Goal: Information Seeking & Learning: Compare options

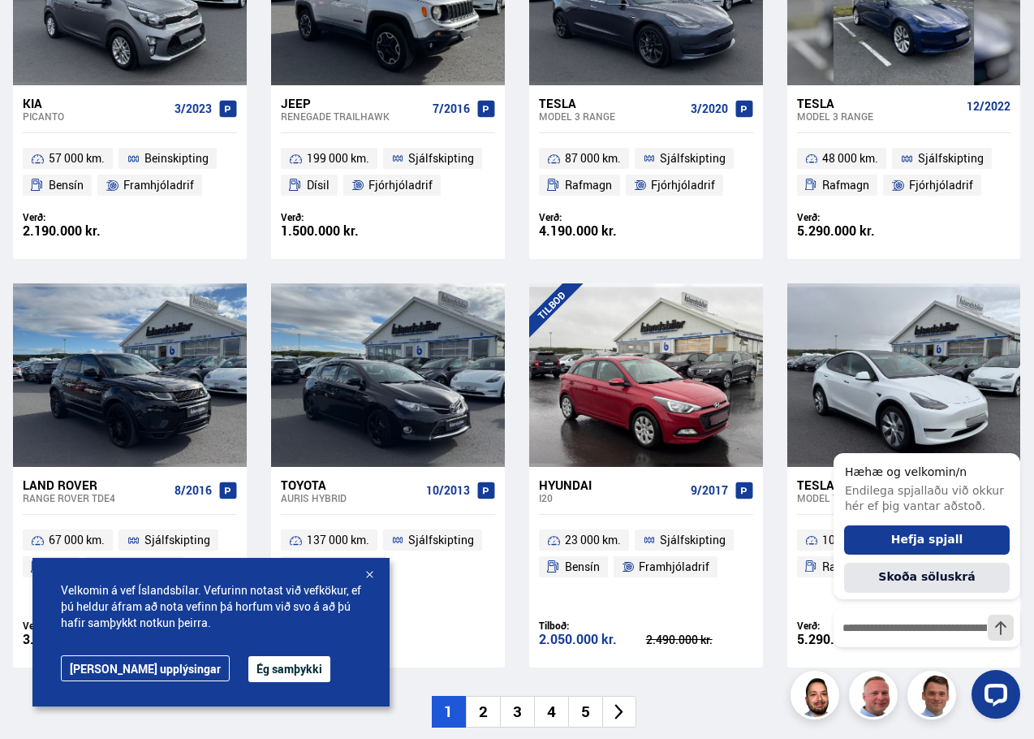
scroll to position [893, 0]
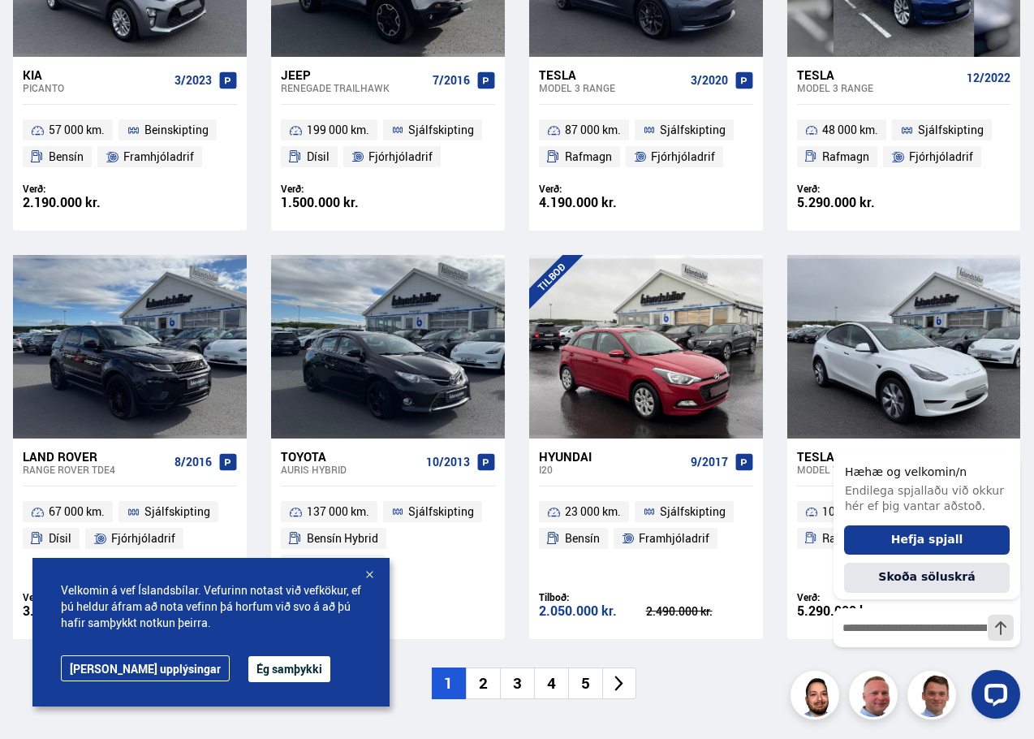
click at [248, 666] on button "Ég samþykki" at bounding box center [289, 669] width 82 height 26
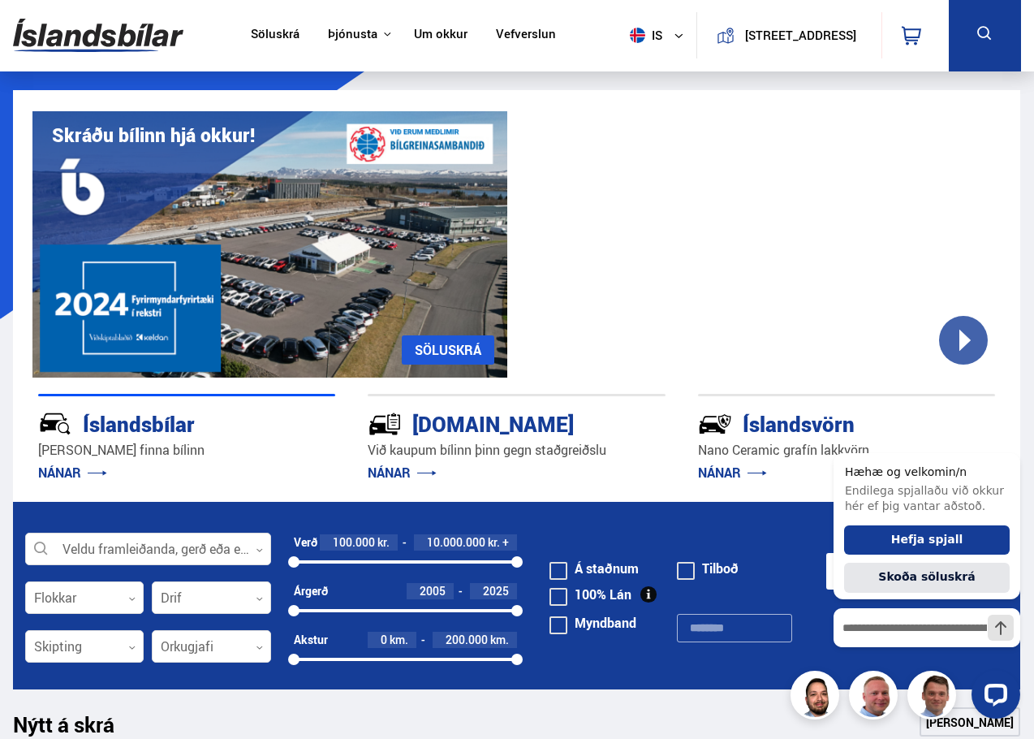
scroll to position [0, 0]
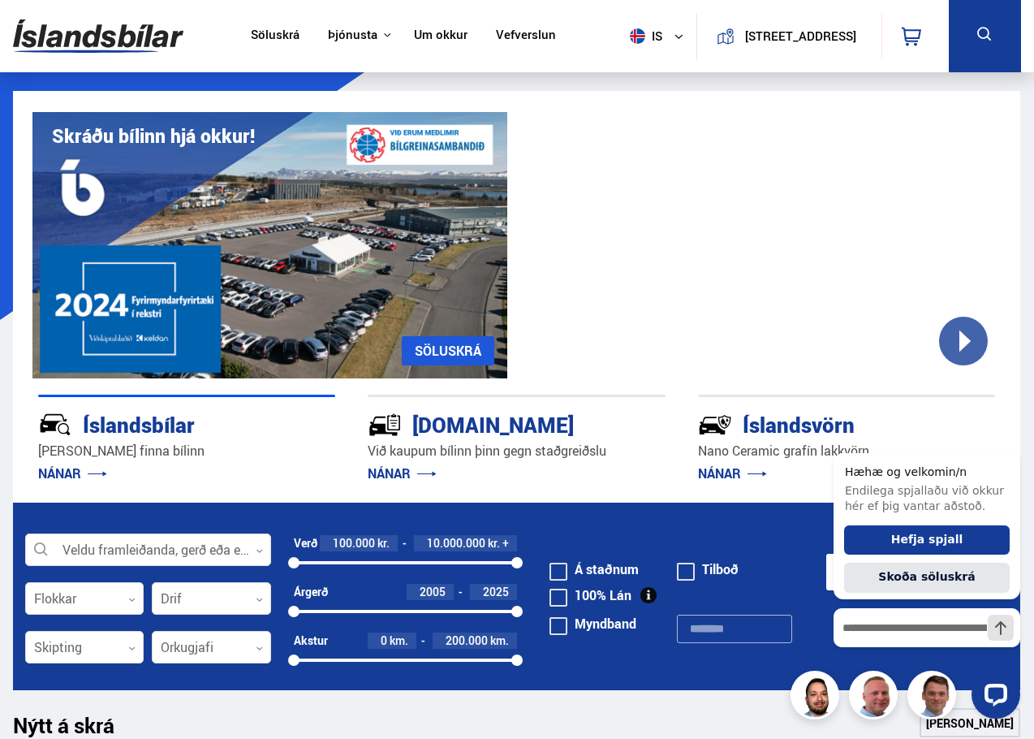
click at [271, 33] on link "Söluskrá" at bounding box center [275, 36] width 49 height 17
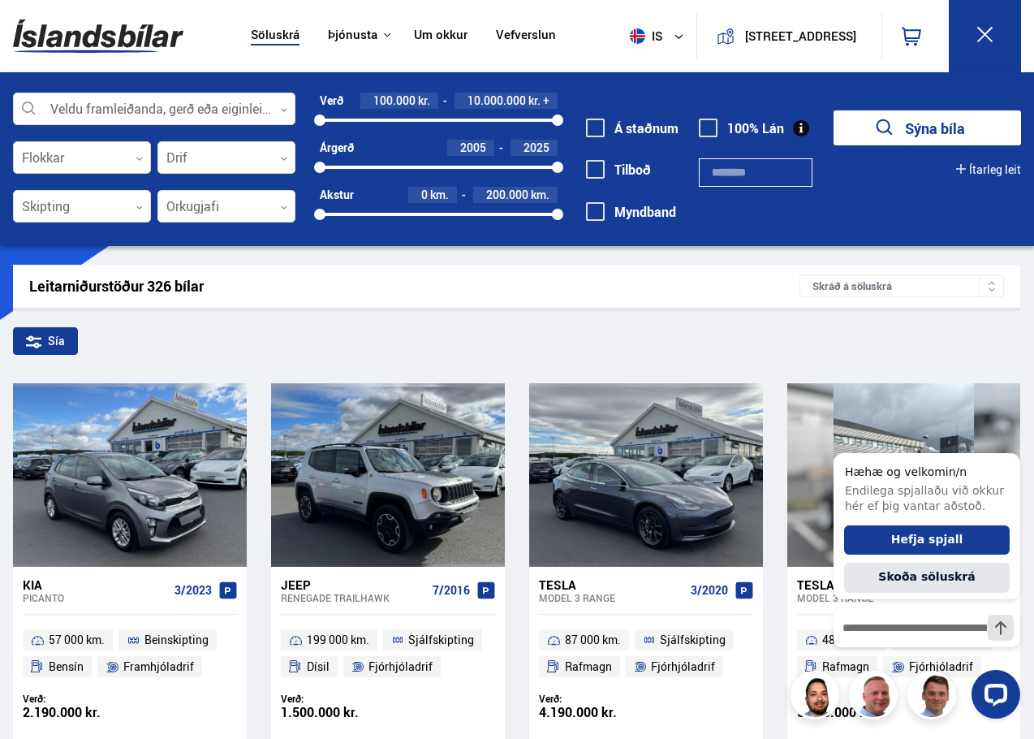
click at [141, 160] on icon at bounding box center [139, 158] width 7 height 7
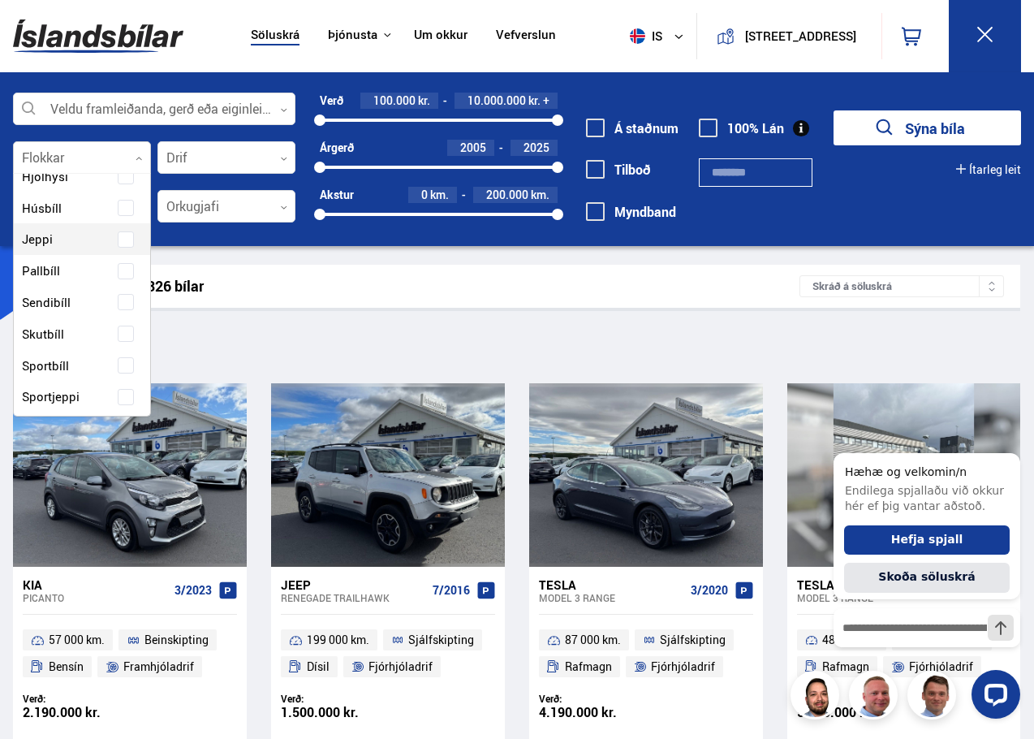
scroll to position [243, 0]
click at [53, 267] on span "Sendibíll" at bounding box center [46, 270] width 49 height 24
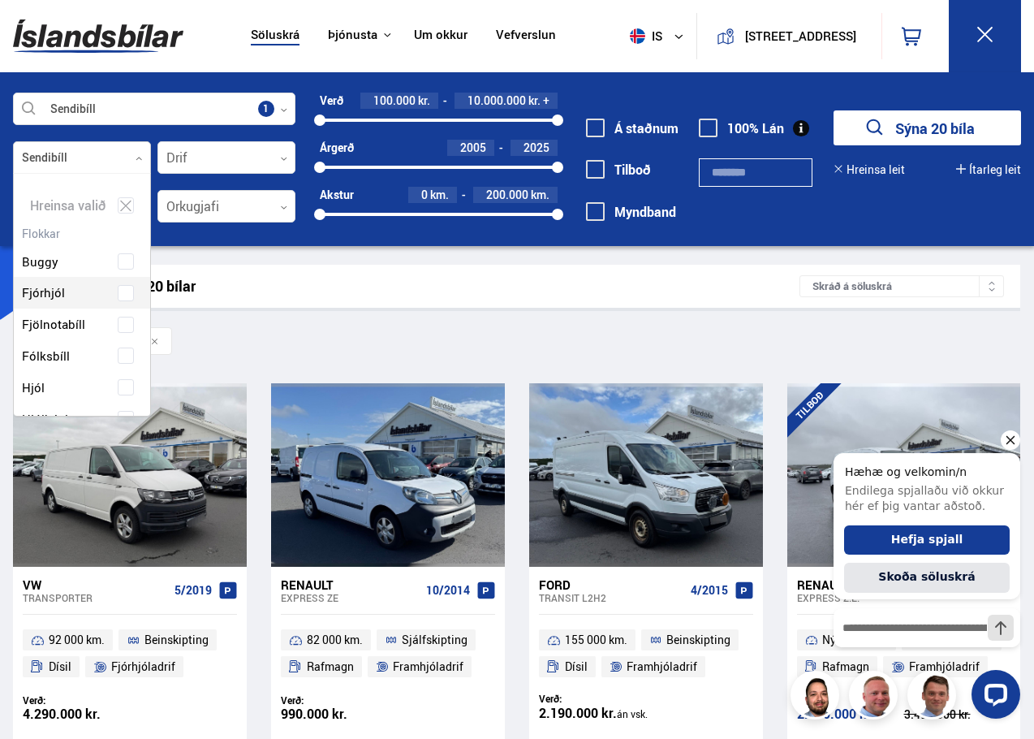
click at [1007, 437] on icon "Hide greeting" at bounding box center [1010, 439] width 19 height 19
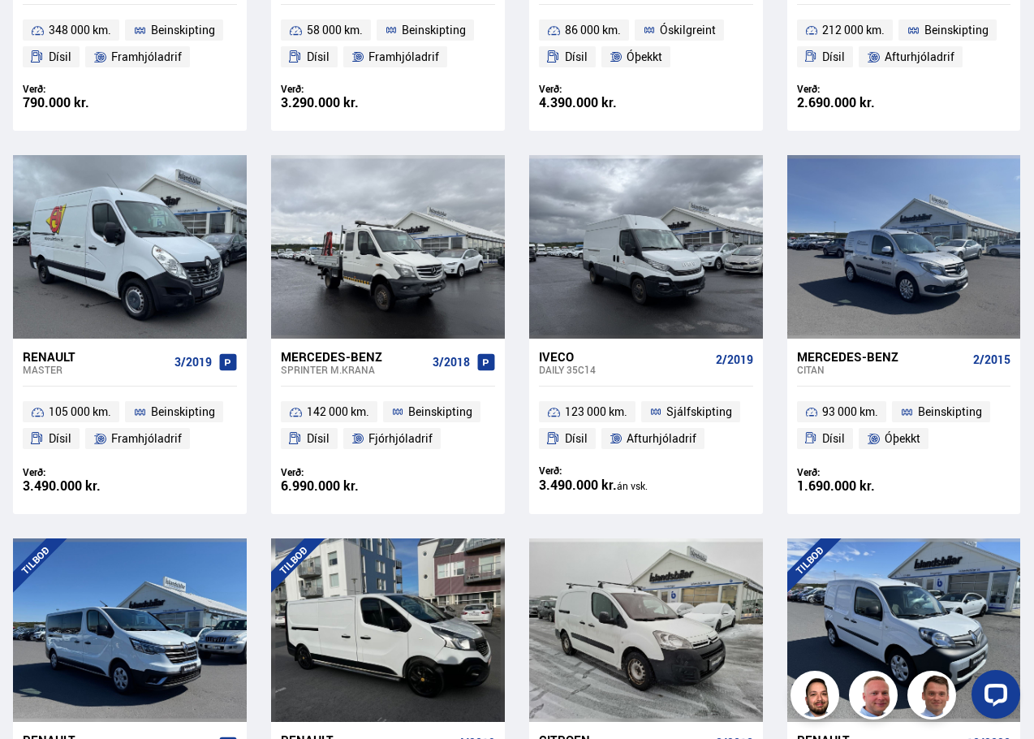
scroll to position [971, 0]
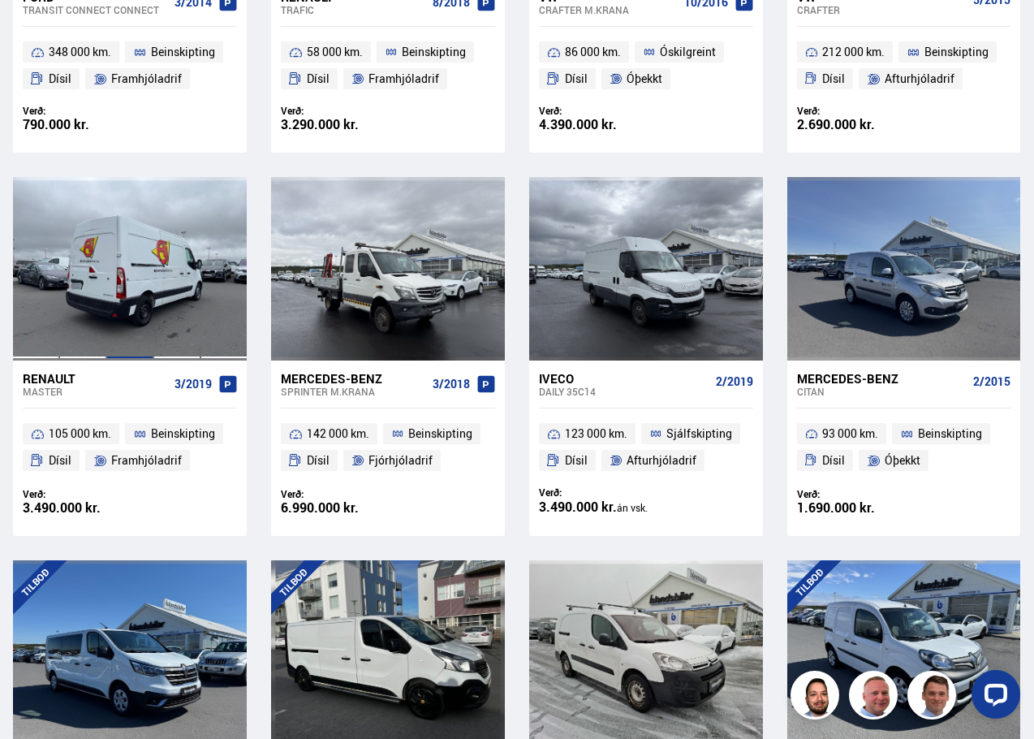
click at [123, 307] on div at bounding box center [129, 268] width 47 height 183
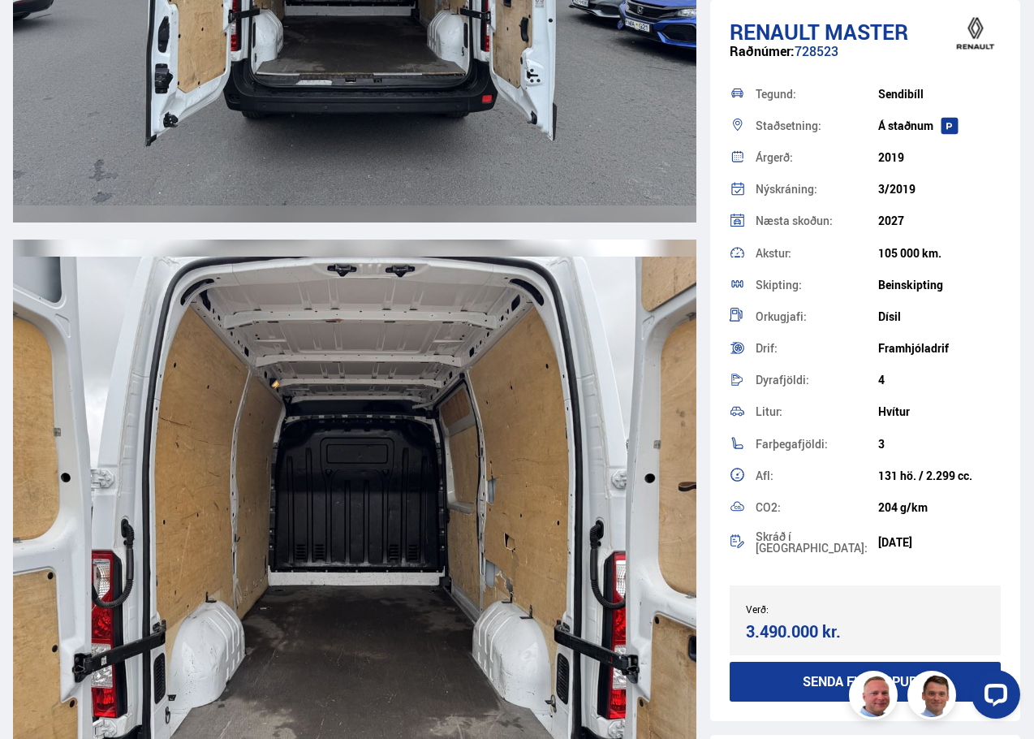
scroll to position [12094, 0]
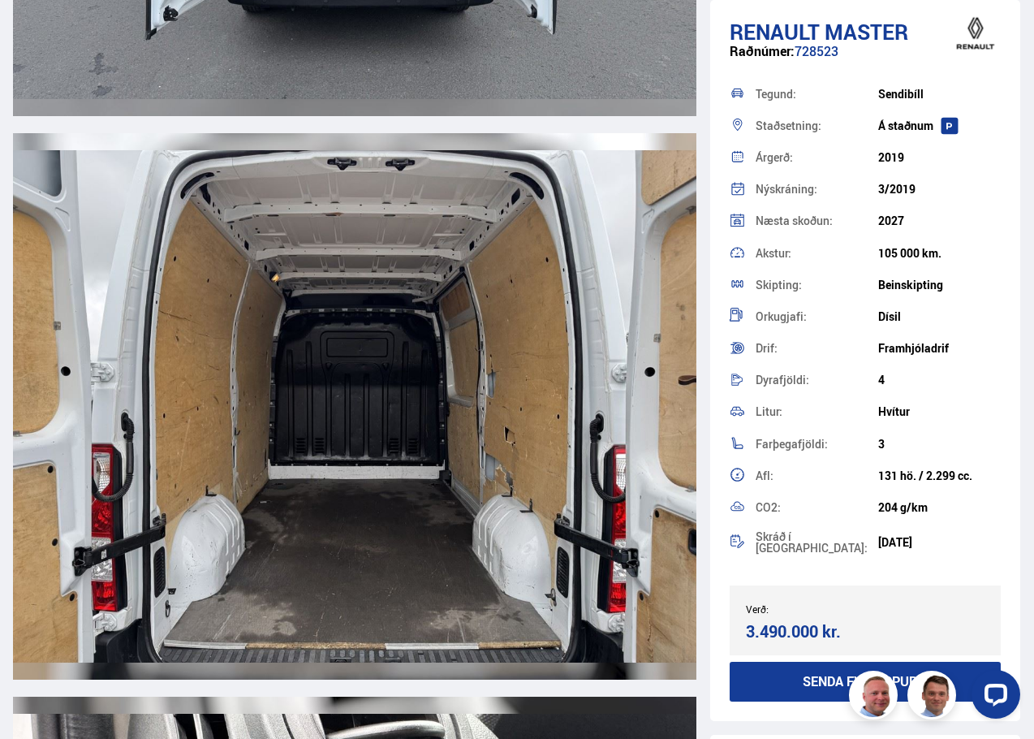
scroll to position [1144, 0]
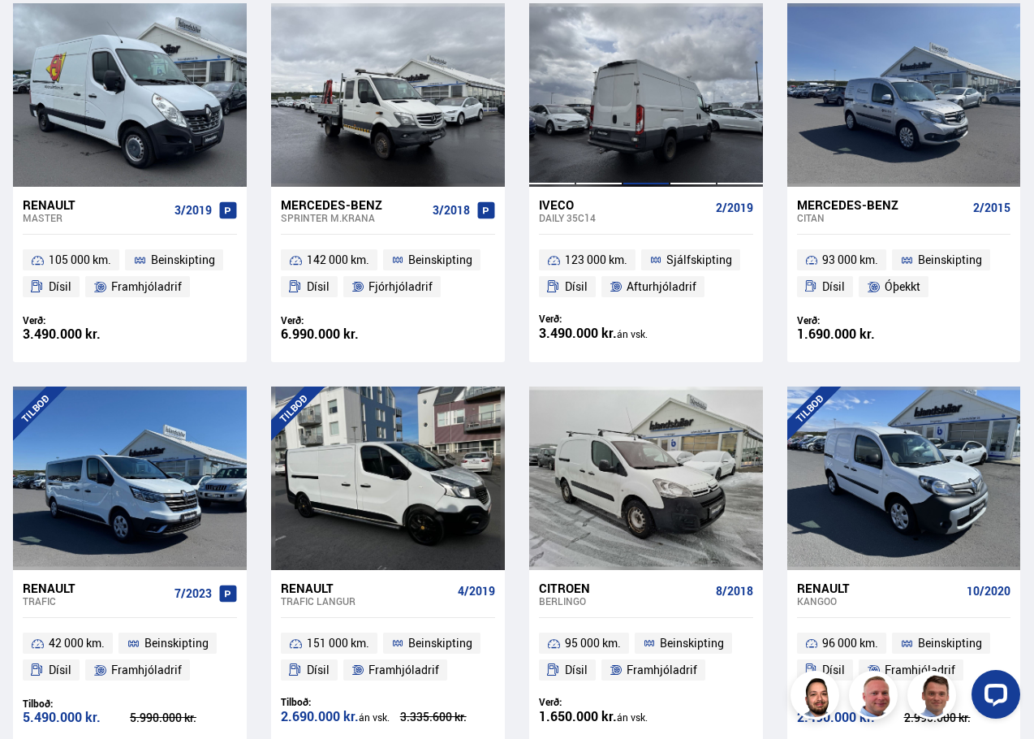
click at [624, 136] on div at bounding box center [646, 94] width 47 height 183
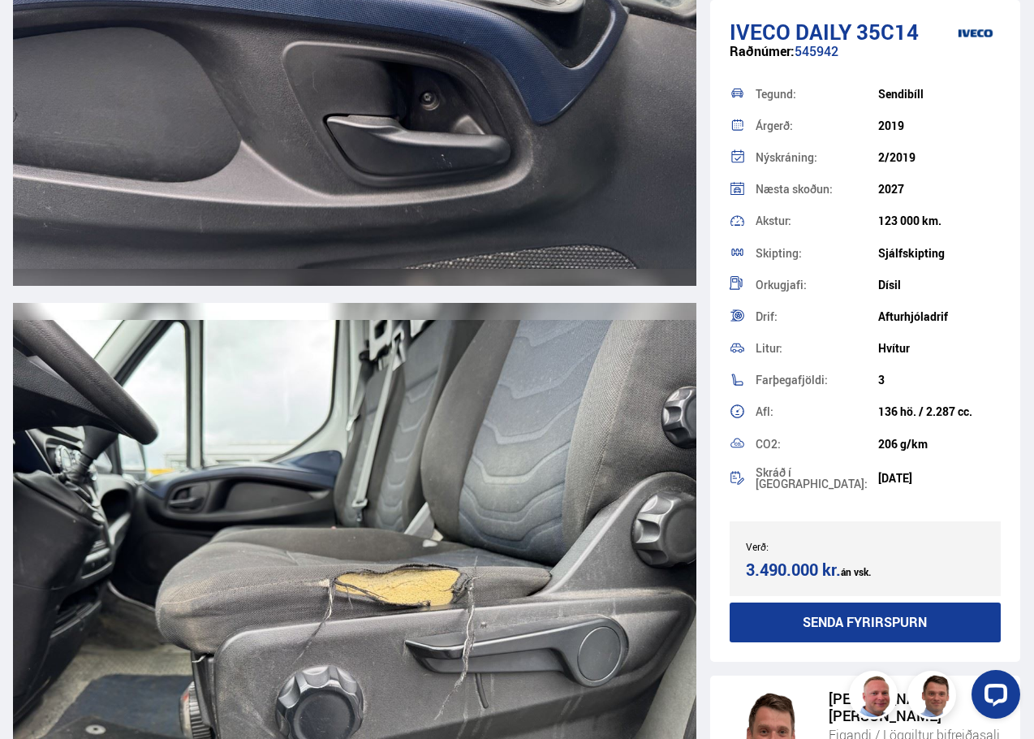
scroll to position [11363, 0]
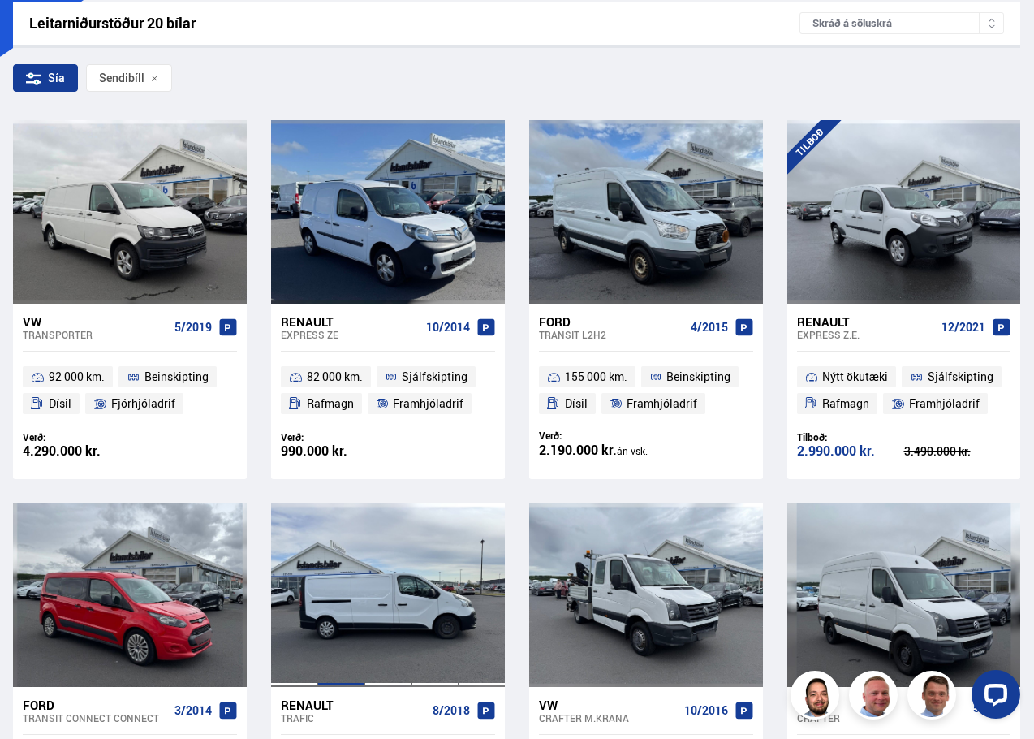
scroll to position [182, 0]
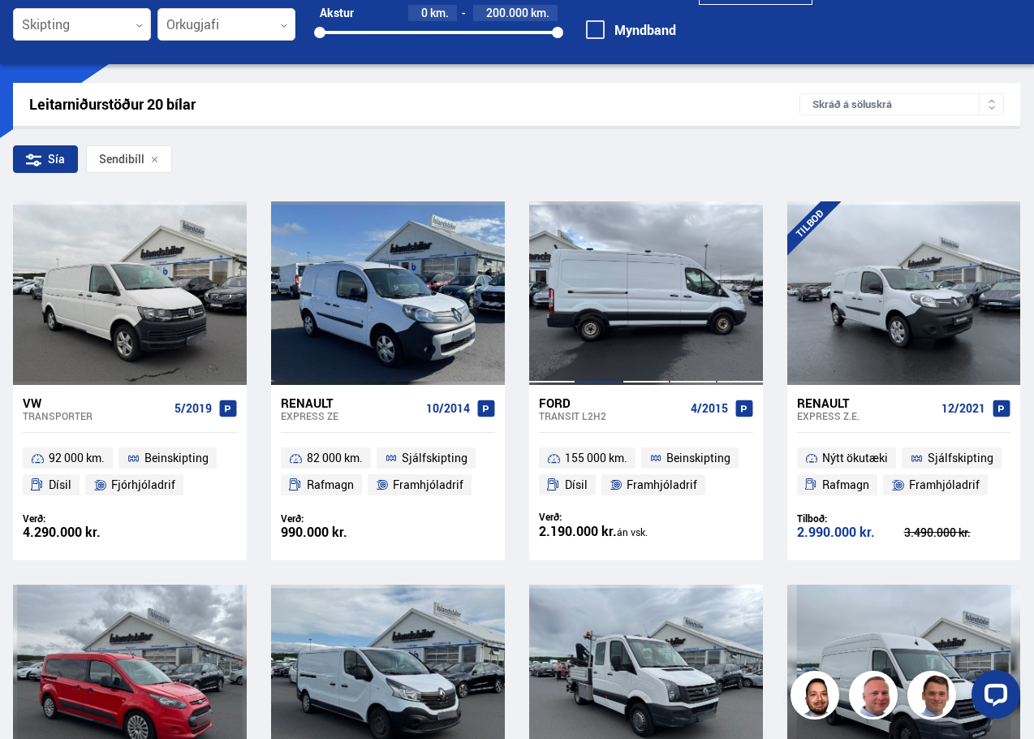
click at [614, 328] on div at bounding box center [598, 292] width 47 height 183
